Goal: Task Accomplishment & Management: Manage account settings

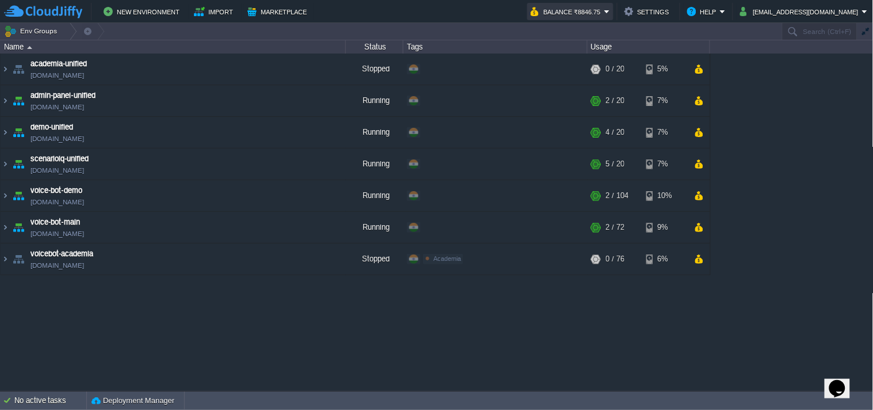
click at [566, 12] on button "Balance ₹8846.75" at bounding box center [568, 12] width 74 height 14
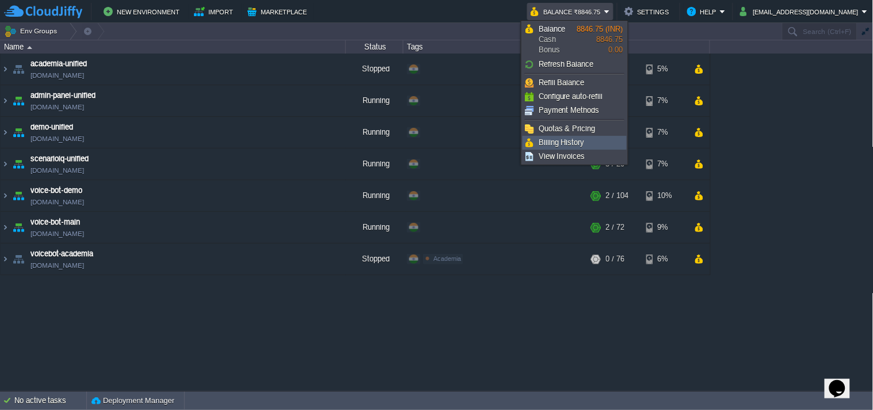
click at [589, 141] on link "Billing History" at bounding box center [574, 142] width 103 height 13
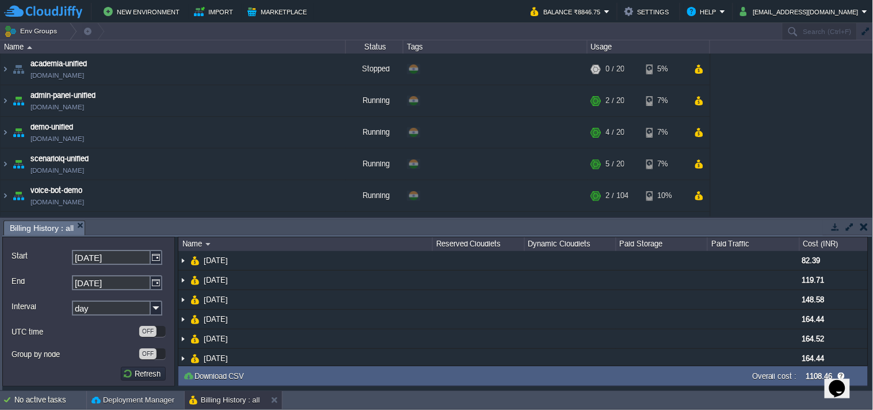
click at [838, 227] on button "button" at bounding box center [836, 227] width 10 height 10
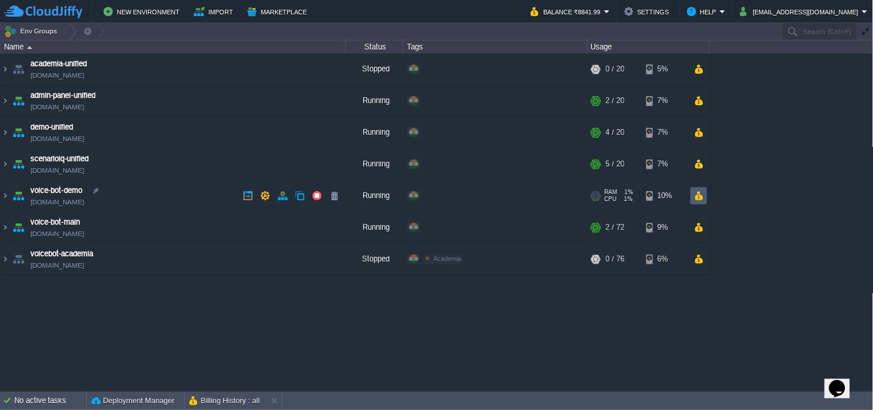
click at [694, 199] on button "button" at bounding box center [699, 196] width 10 height 10
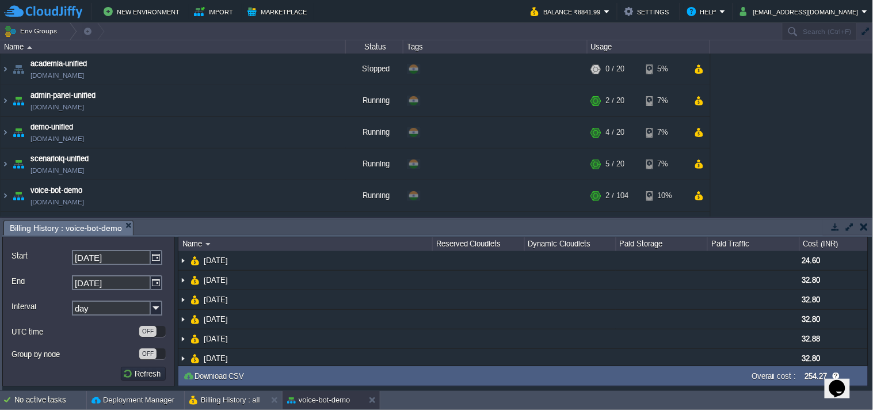
click at [867, 229] on button "button" at bounding box center [865, 227] width 8 height 10
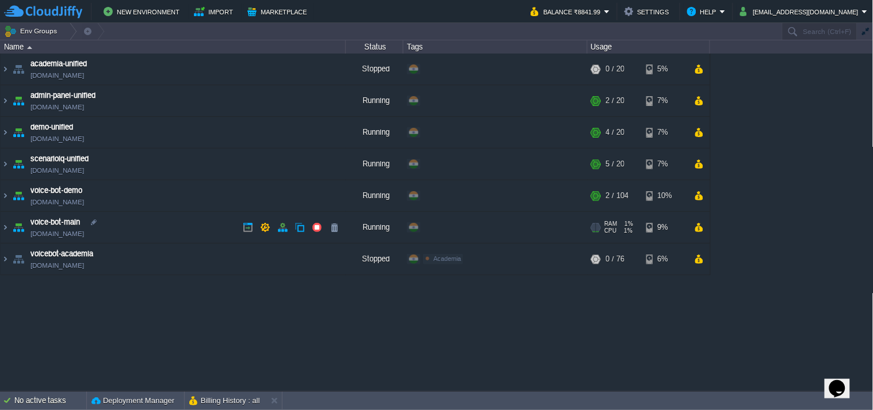
click at [699, 227] on button "button" at bounding box center [699, 227] width 10 height 10
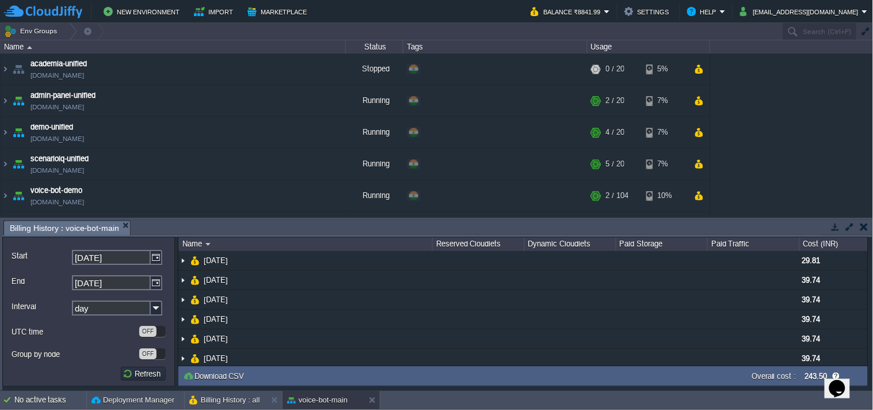
click at [866, 223] on button "button" at bounding box center [865, 227] width 8 height 10
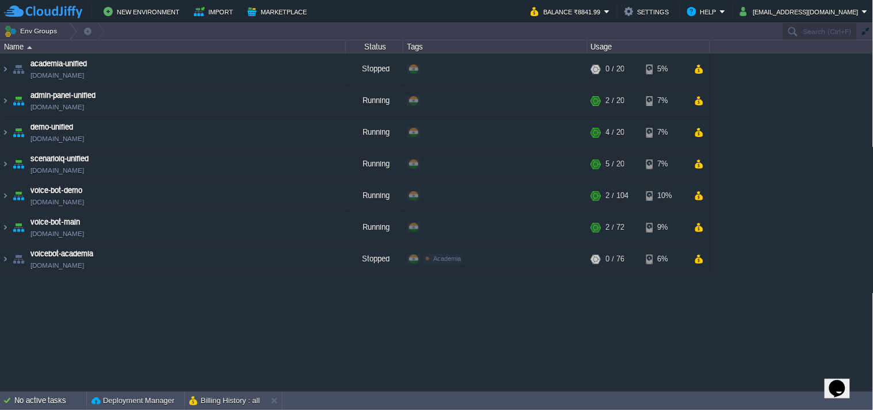
click at [707, 226] on td at bounding box center [699, 227] width 17 height 17
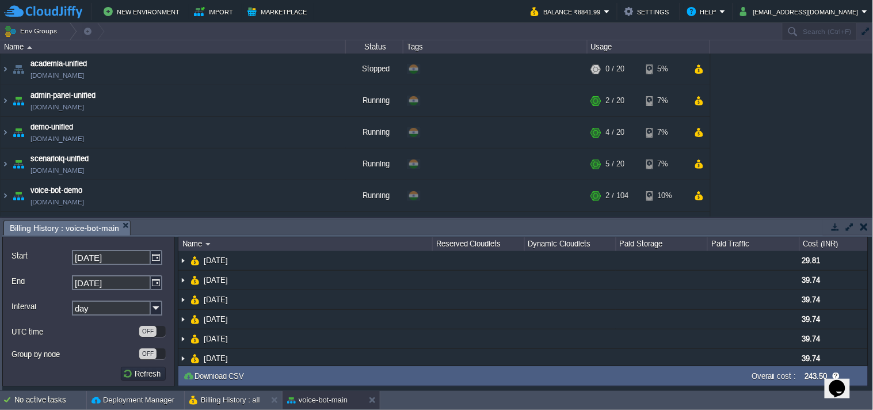
click at [867, 227] on button "button" at bounding box center [865, 227] width 8 height 10
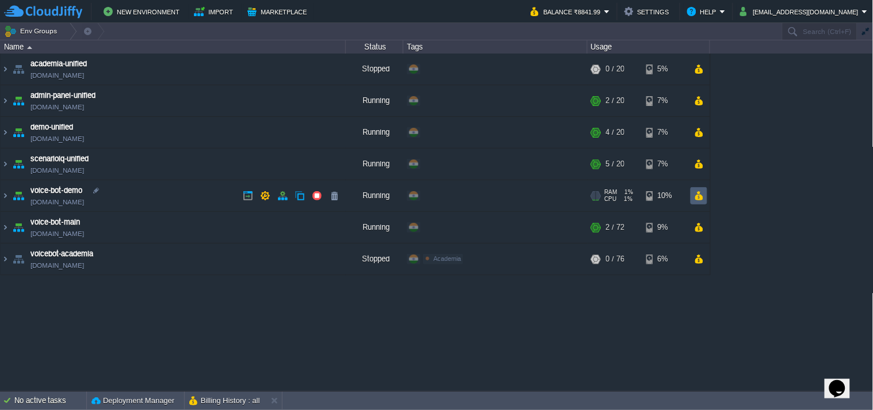
click at [694, 199] on button "button" at bounding box center [699, 196] width 10 height 10
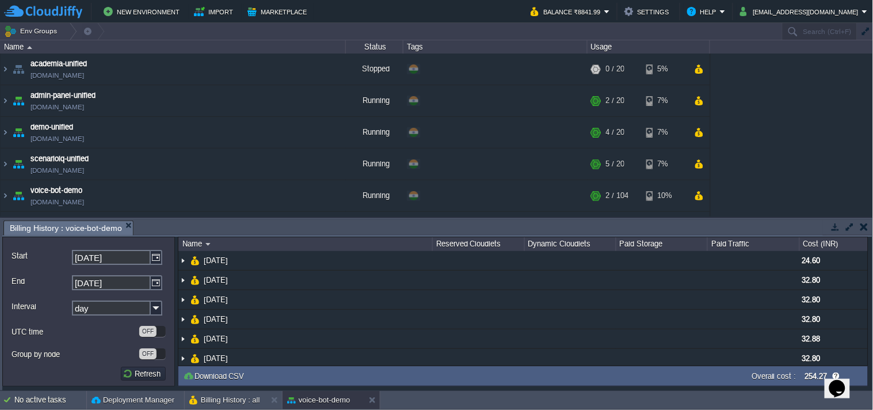
click at [867, 222] on button "button" at bounding box center [865, 227] width 8 height 10
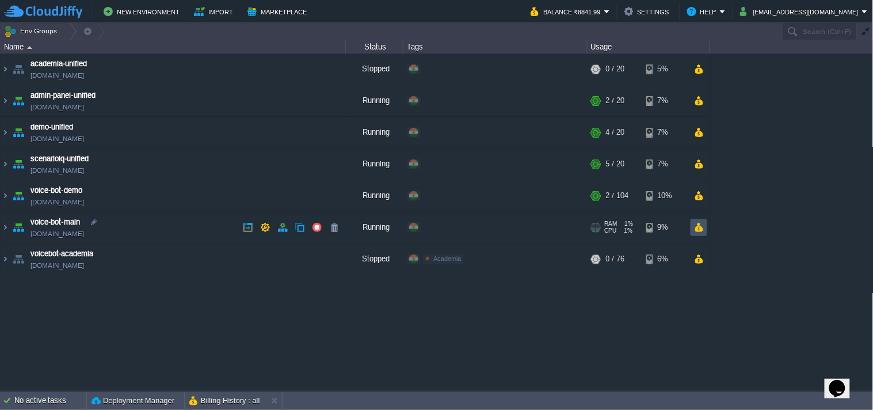
click at [700, 231] on button "button" at bounding box center [699, 227] width 10 height 10
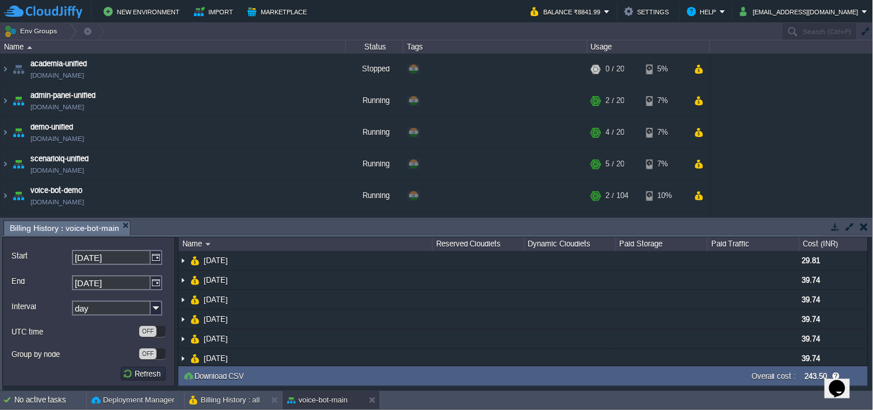
click at [865, 229] on button "button" at bounding box center [865, 227] width 8 height 10
